Goal: Transaction & Acquisition: Purchase product/service

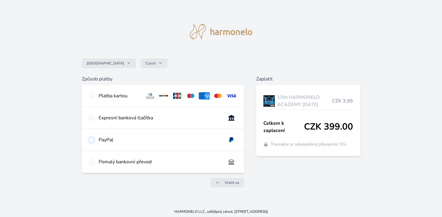
click at [90, 140] on input "radio" at bounding box center [91, 139] width 5 height 5
radio input "true"
click at [92, 97] on input "radio" at bounding box center [91, 95] width 5 height 5
radio input "true"
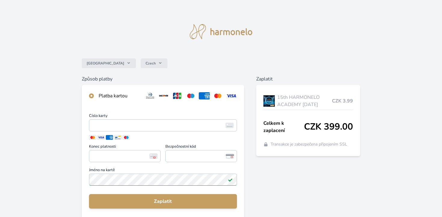
click at [159, 119] on span "Číslo karty" at bounding box center [163, 116] width 148 height 5
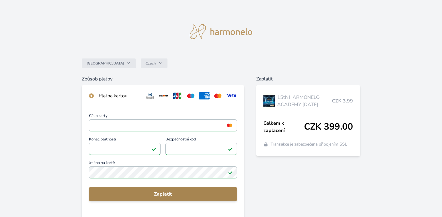
click at [174, 196] on span "Zaplatit" at bounding box center [163, 193] width 138 height 7
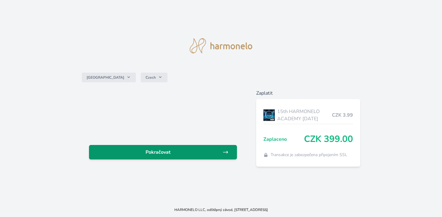
click at [168, 152] on span "Pokračovat" at bounding box center [158, 151] width 129 height 7
